Goal: Complete application form: Complete application form

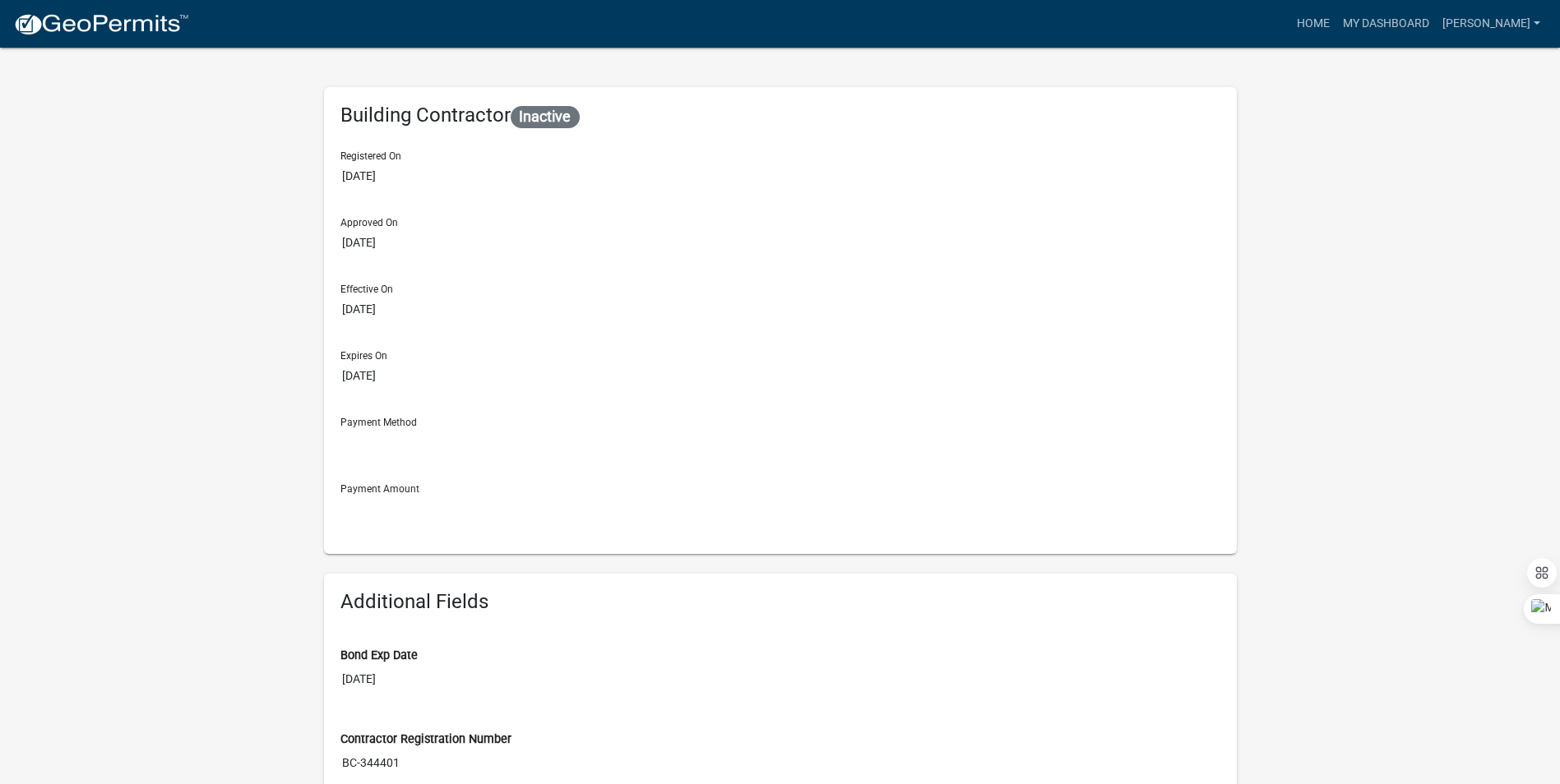
drag, startPoint x: 887, startPoint y: 367, endPoint x: 771, endPoint y: 364, distance: 116.0
select select "2026"
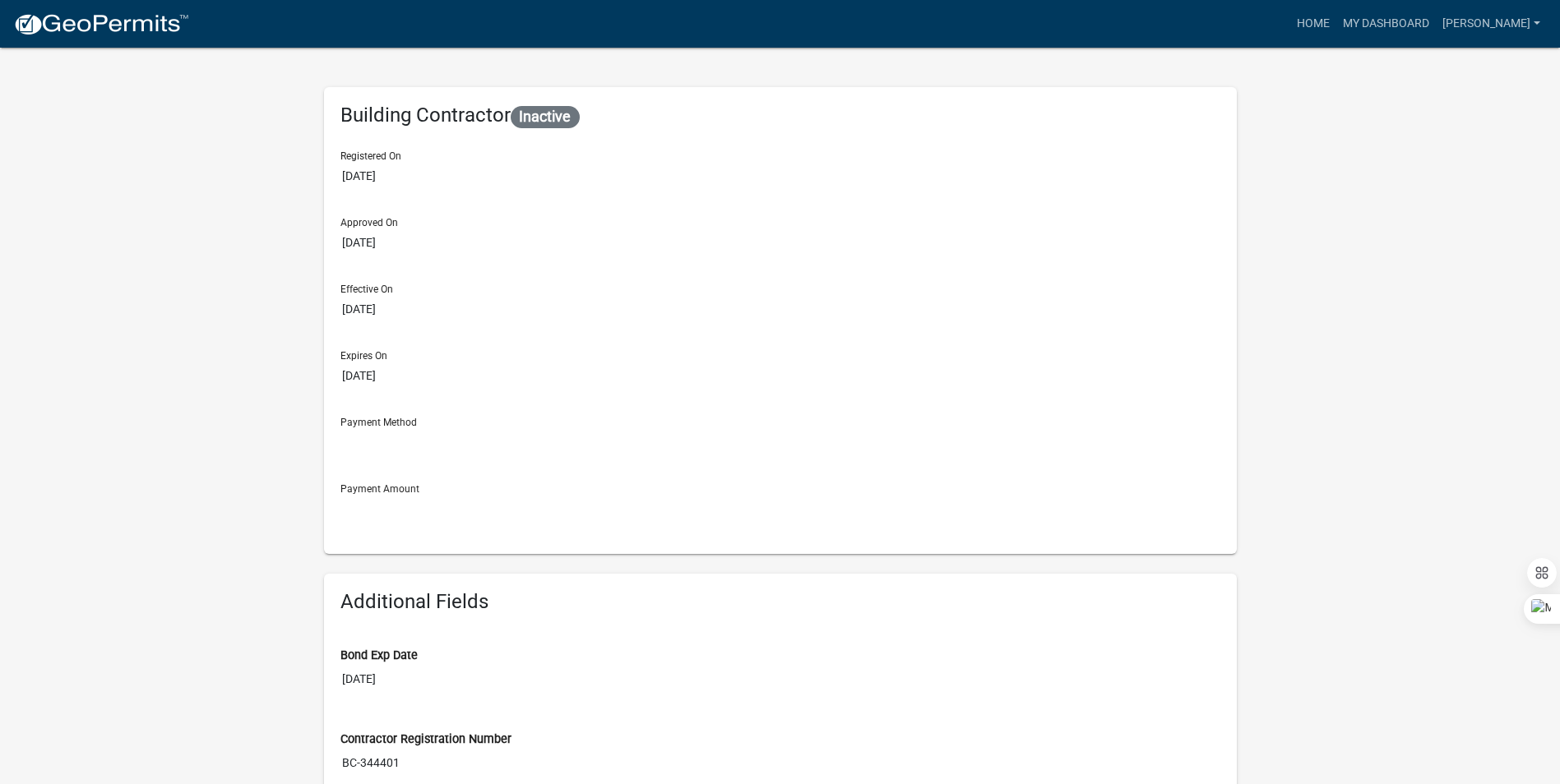
type input "[DATE]"
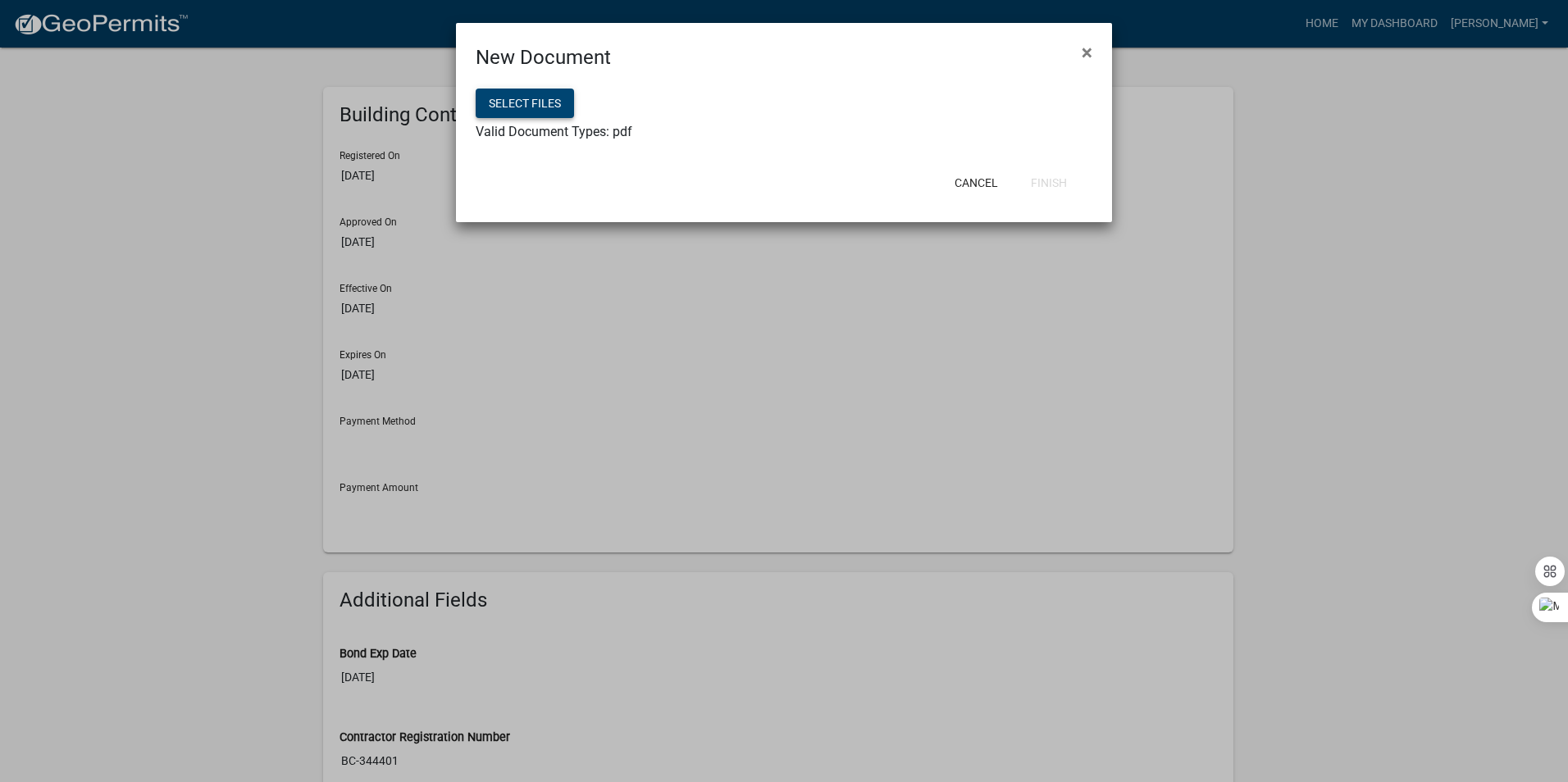
click at [522, 105] on button "Select files" at bounding box center [525, 103] width 99 height 30
click at [1045, 185] on button "Finish" at bounding box center [1048, 183] width 62 height 30
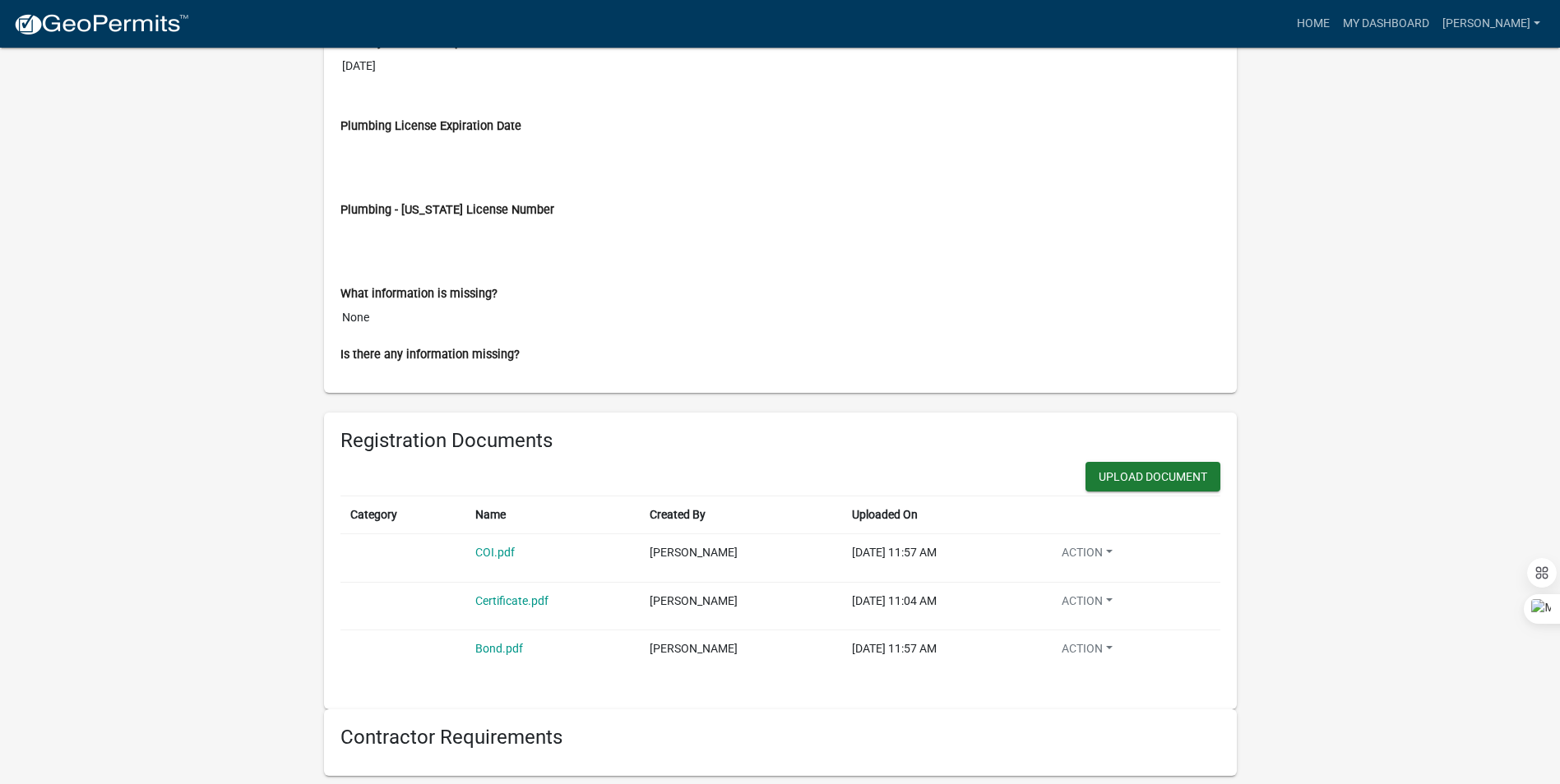
scroll to position [977, 0]
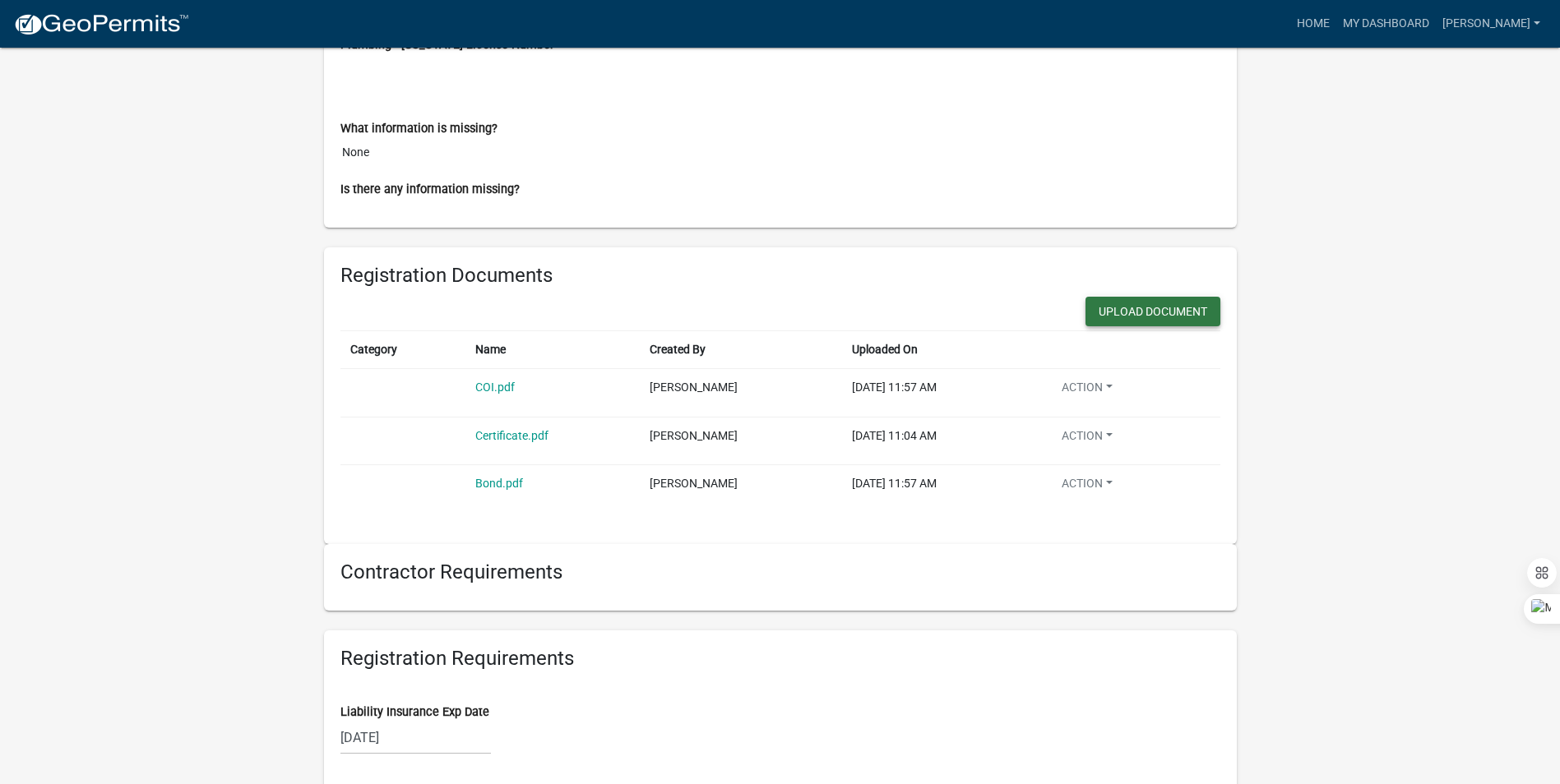
click at [1085, 320] on button "Upload Document" at bounding box center [1153, 311] width 135 height 30
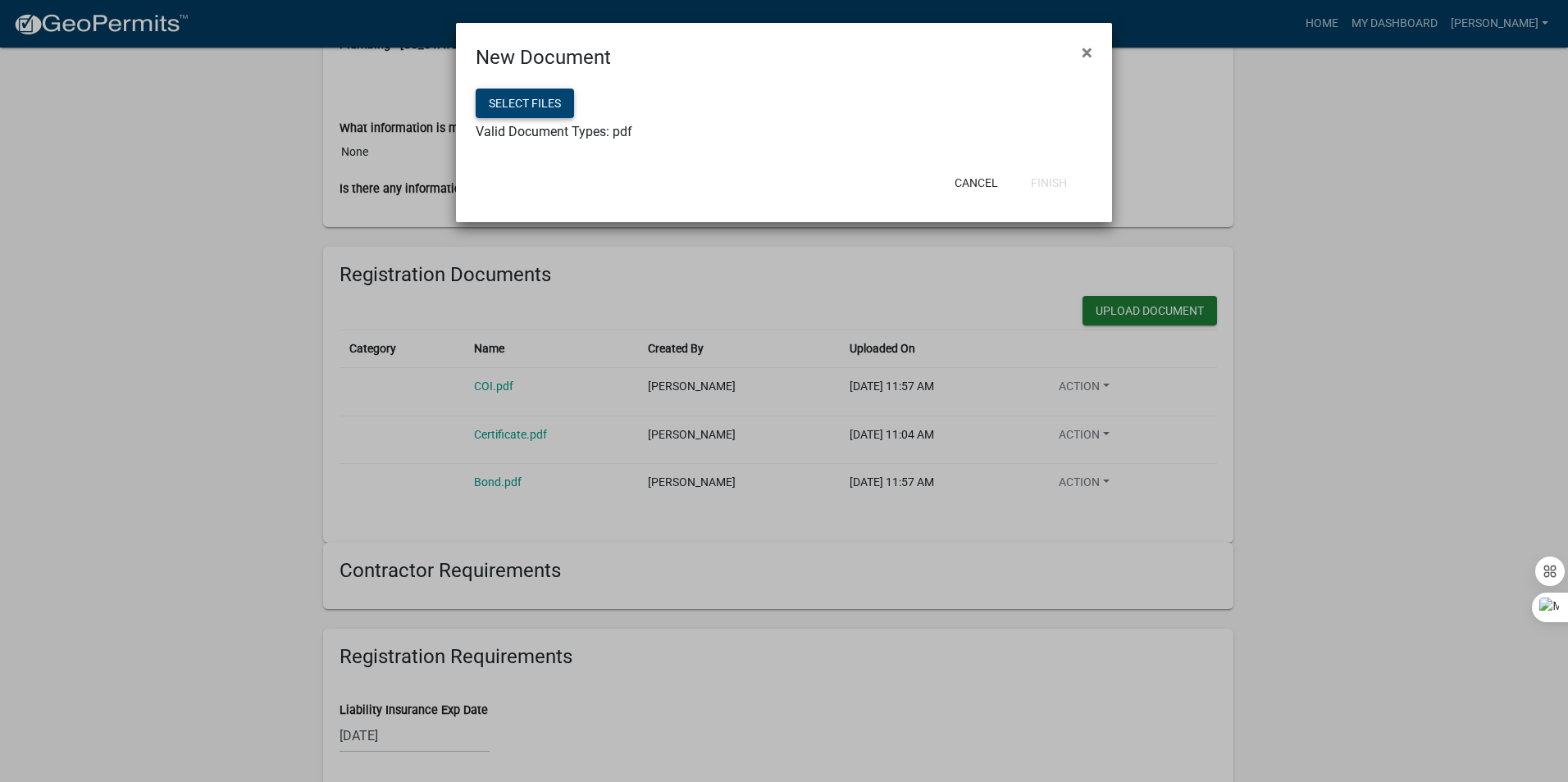
click at [548, 106] on button "Select files" at bounding box center [525, 103] width 99 height 30
click at [1027, 180] on button "Finish" at bounding box center [1048, 183] width 62 height 30
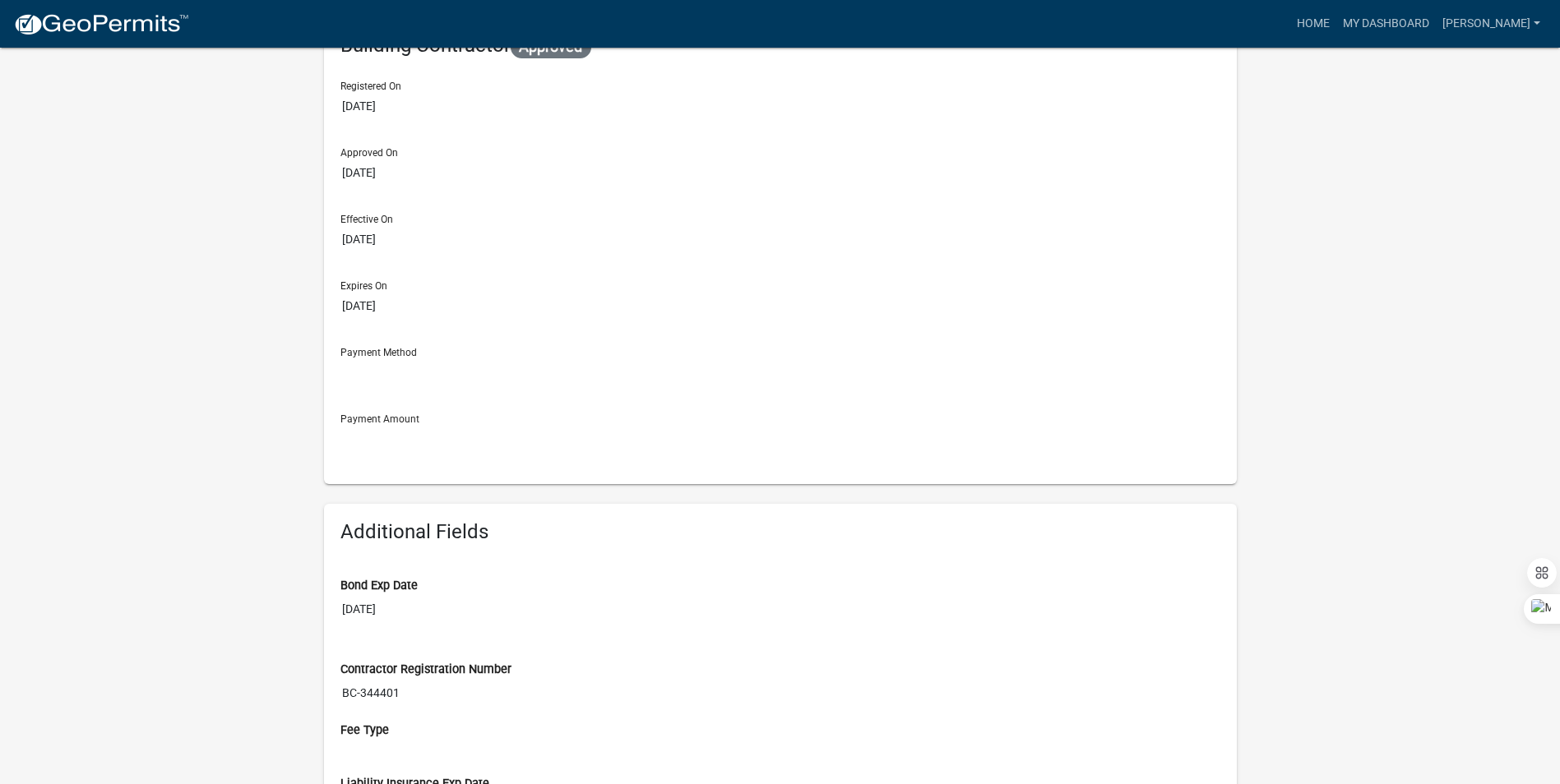
scroll to position [0, 0]
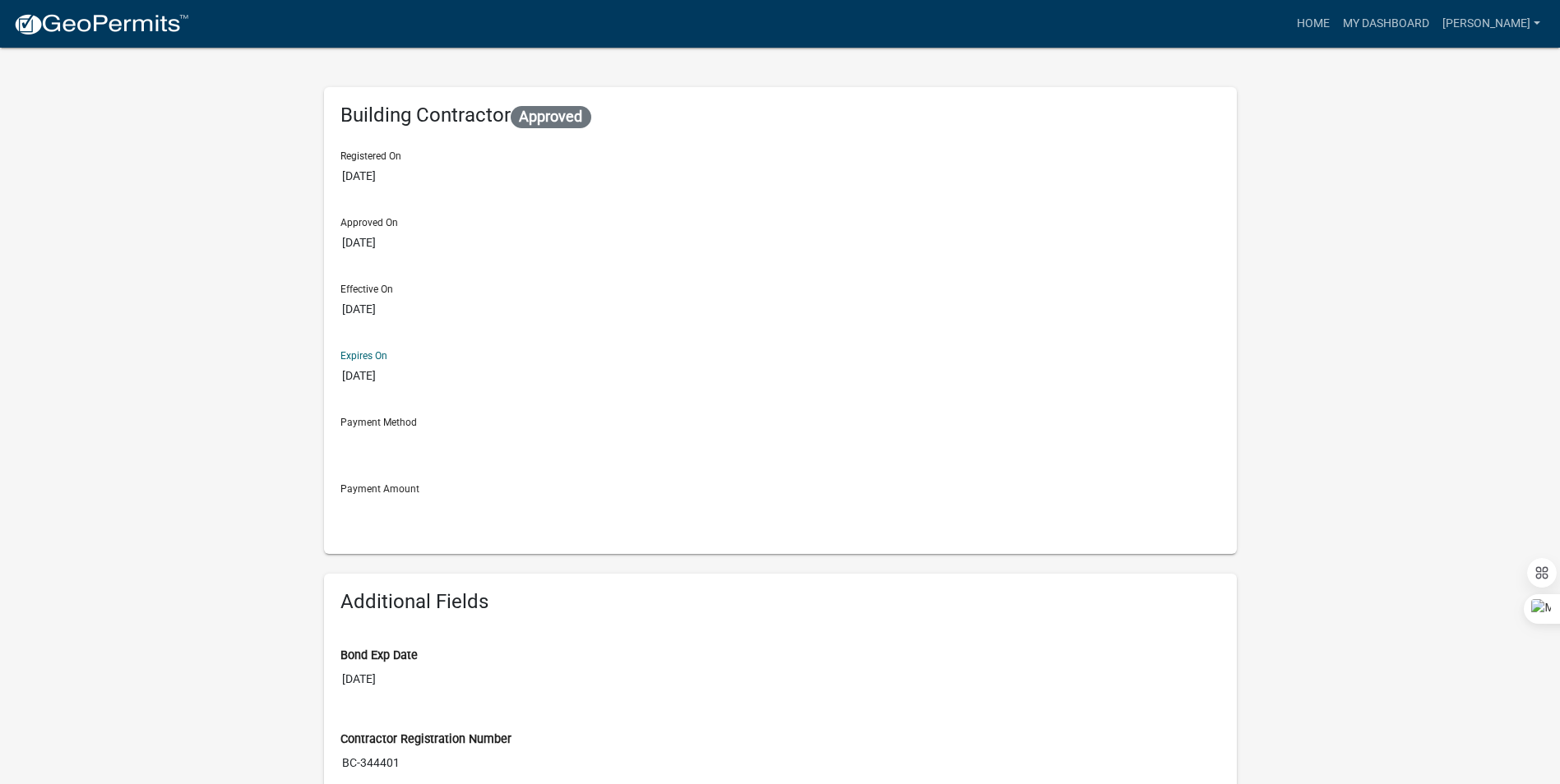
click at [578, 383] on input "[DATE]" at bounding box center [780, 376] width 880 height 31
